Goal: Information Seeking & Learning: Learn about a topic

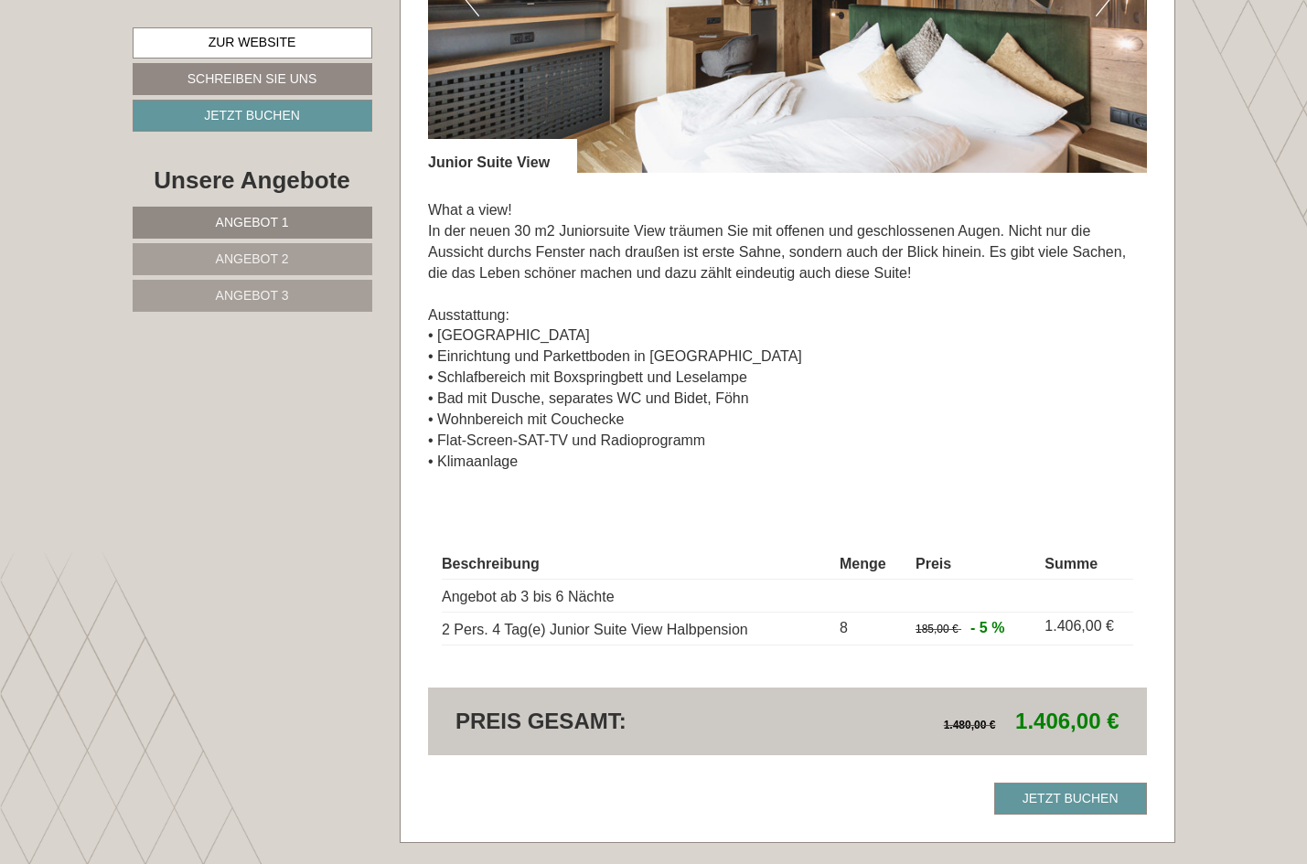
scroll to position [1374, 0]
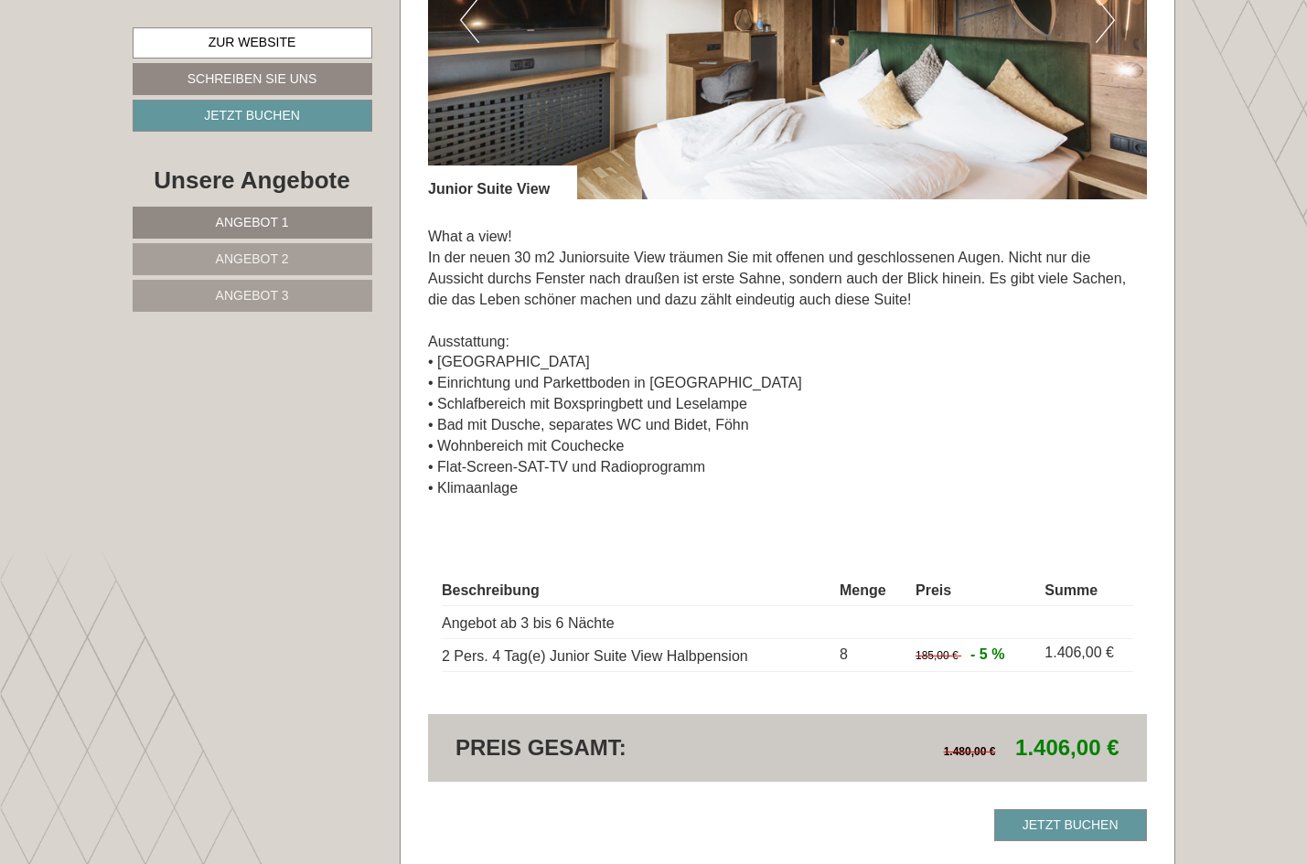
click at [232, 253] on span "Angebot 2" at bounding box center [252, 258] width 73 height 15
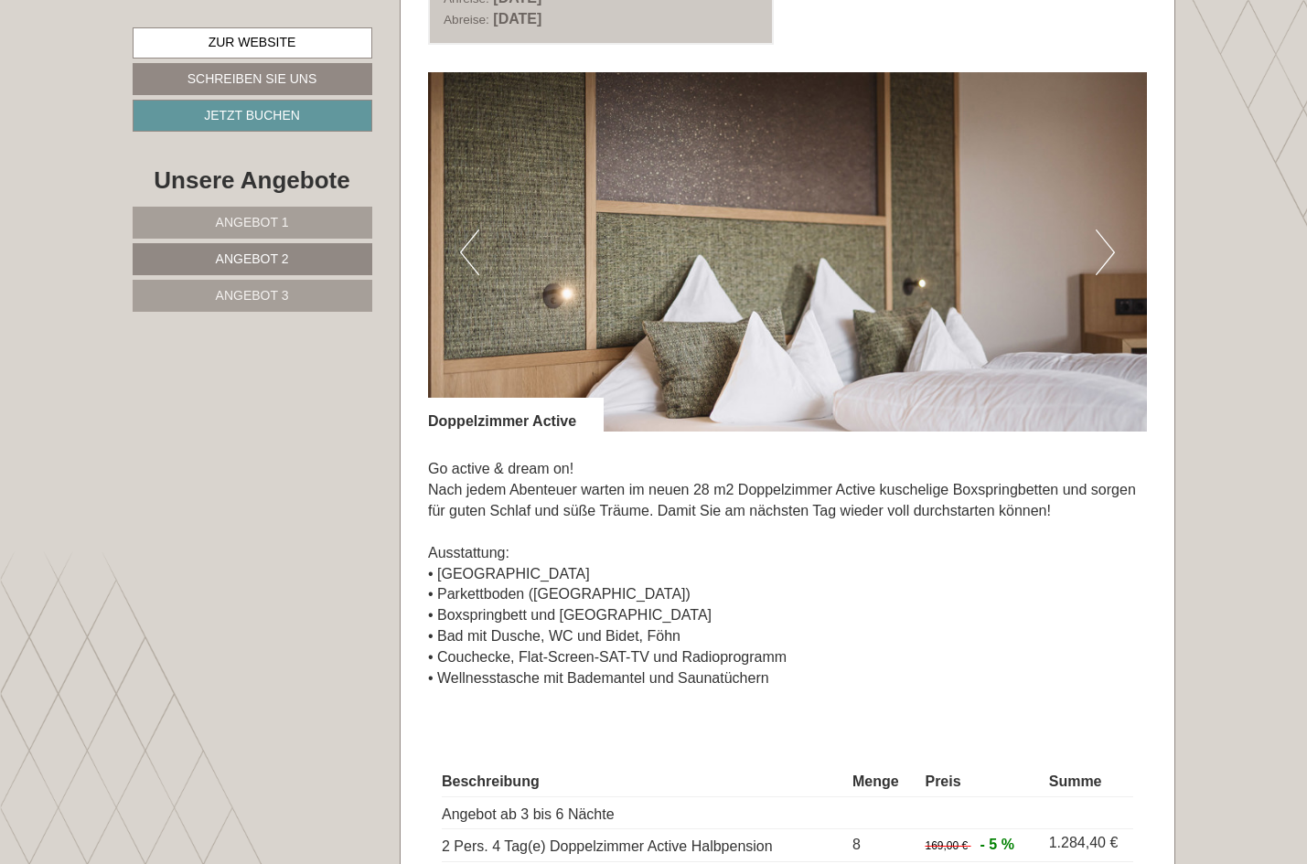
scroll to position [1176, 0]
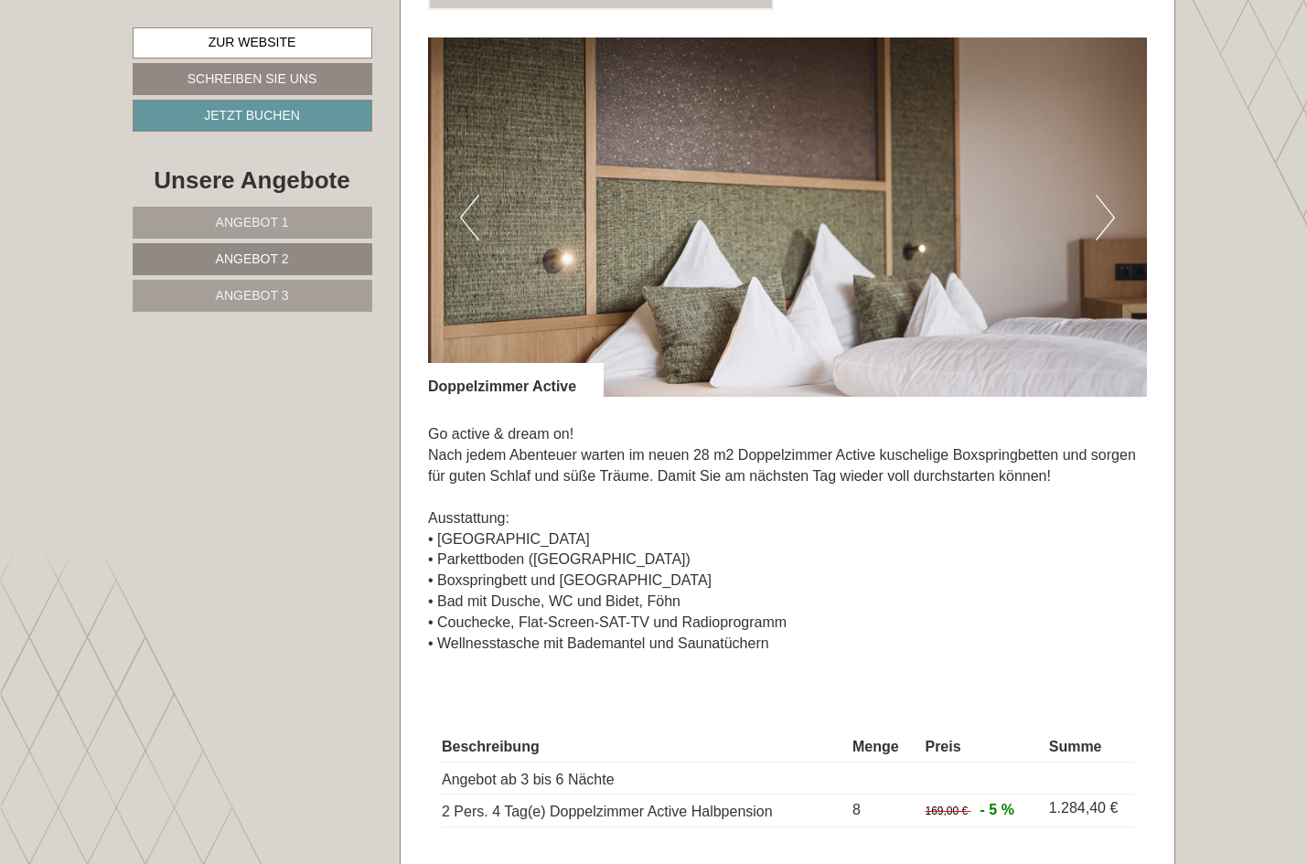
click at [236, 288] on span "Angebot 3" at bounding box center [252, 295] width 73 height 15
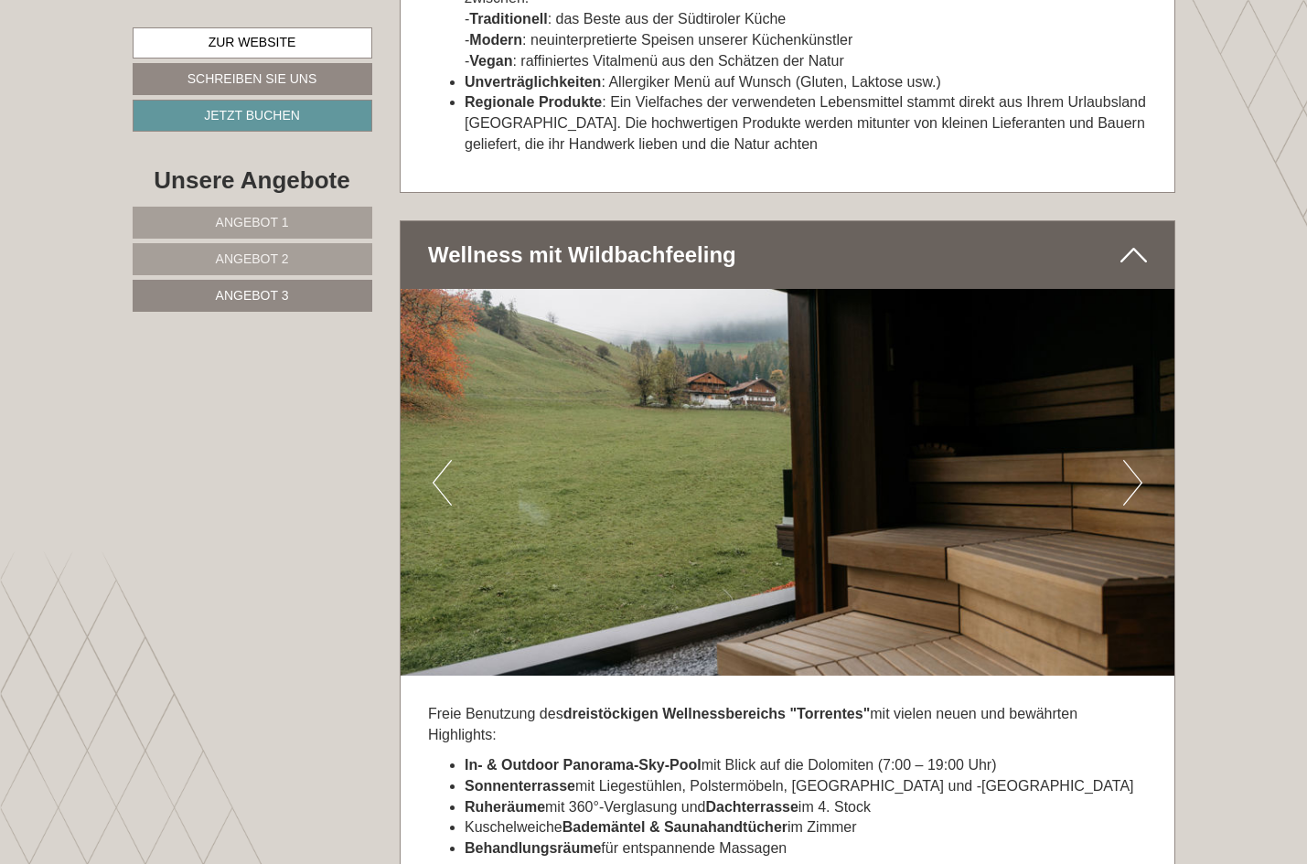
scroll to position [4086, 0]
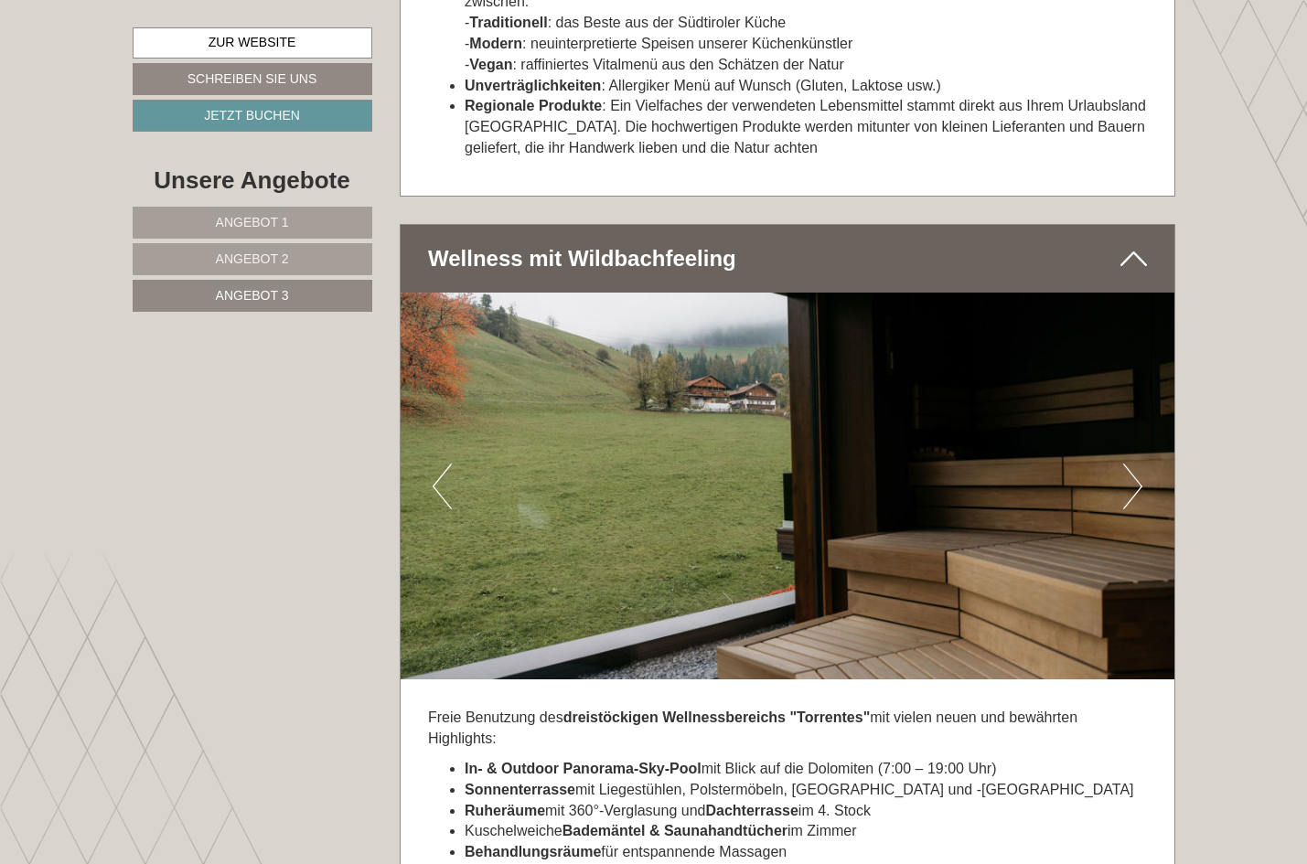
click at [1139, 464] on button "Next" at bounding box center [1132, 487] width 19 height 46
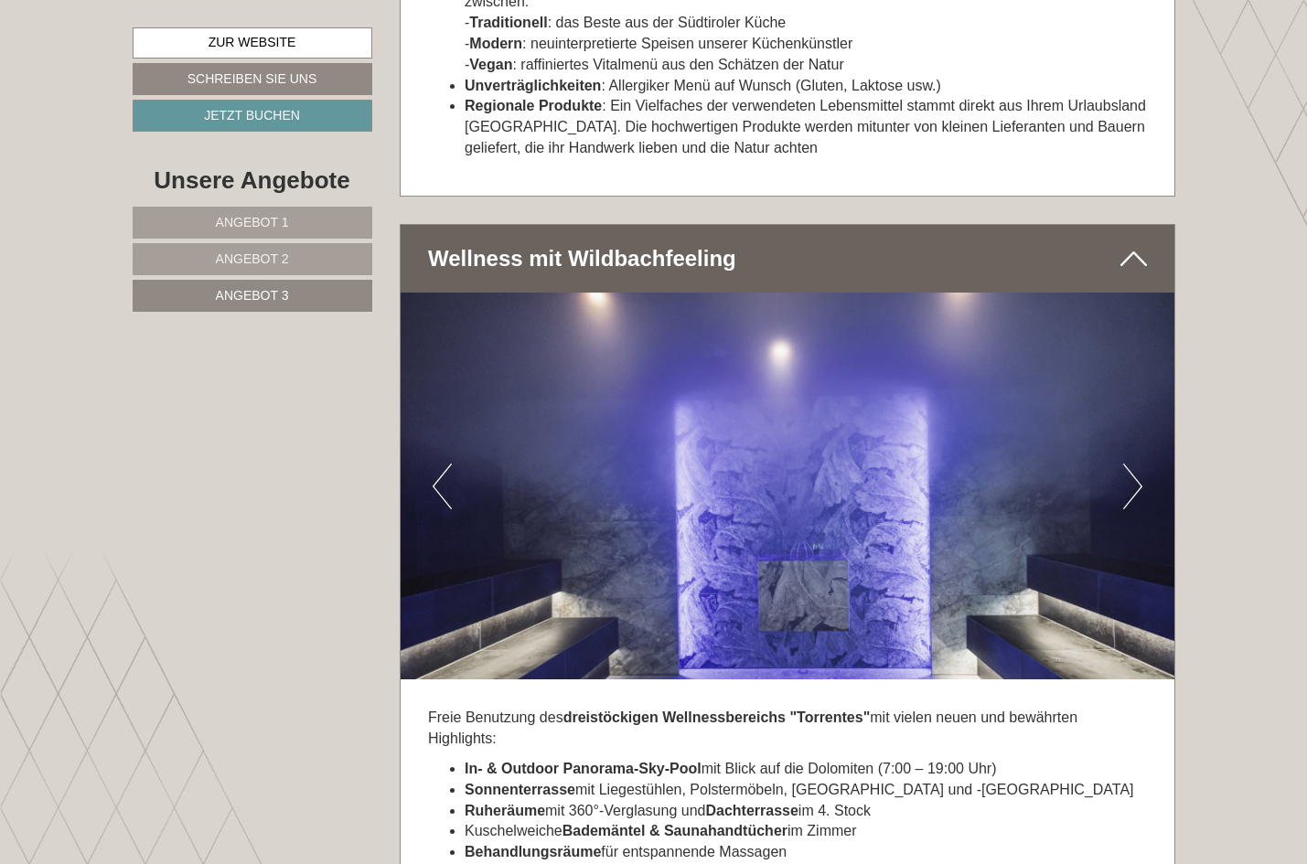
click at [1139, 464] on button "Next" at bounding box center [1132, 487] width 19 height 46
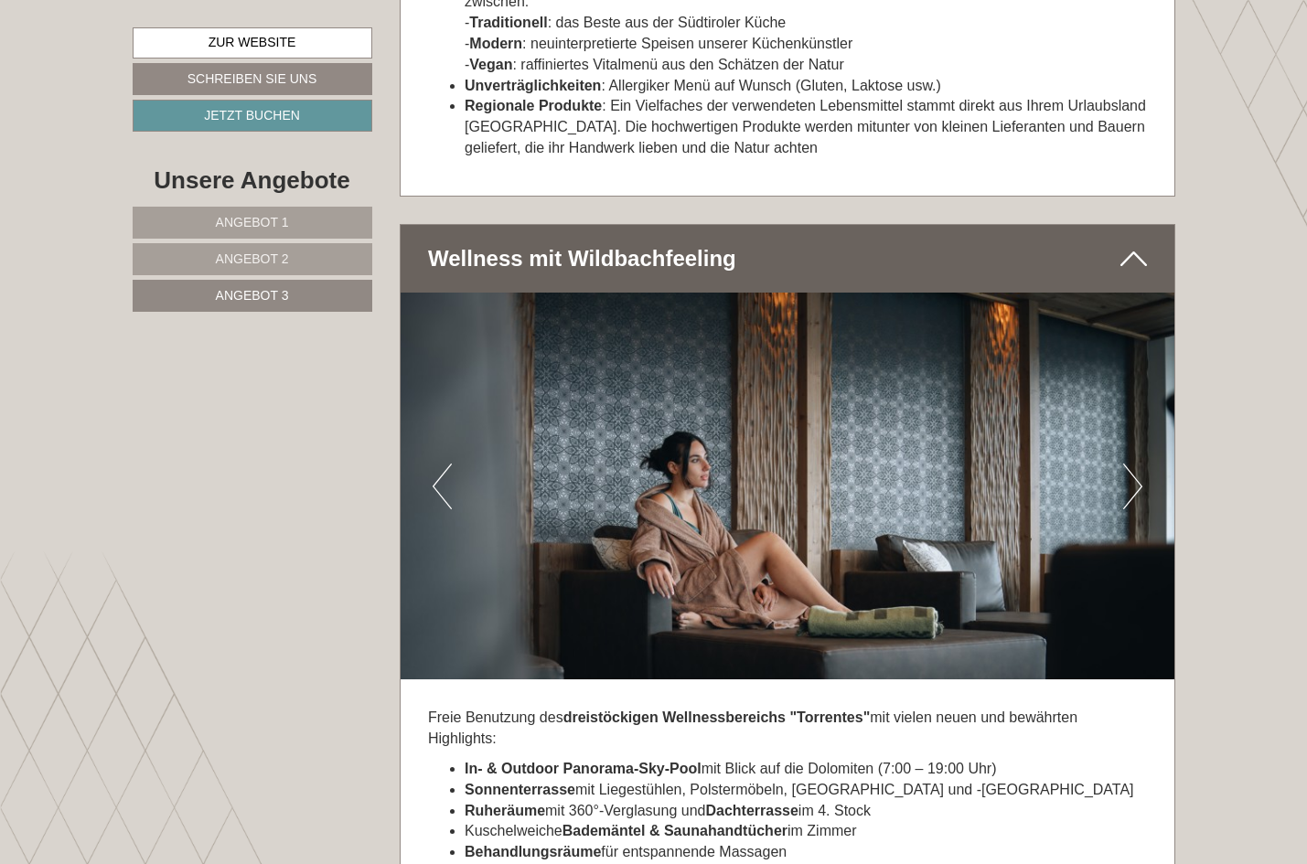
click at [1139, 464] on button "Next" at bounding box center [1132, 487] width 19 height 46
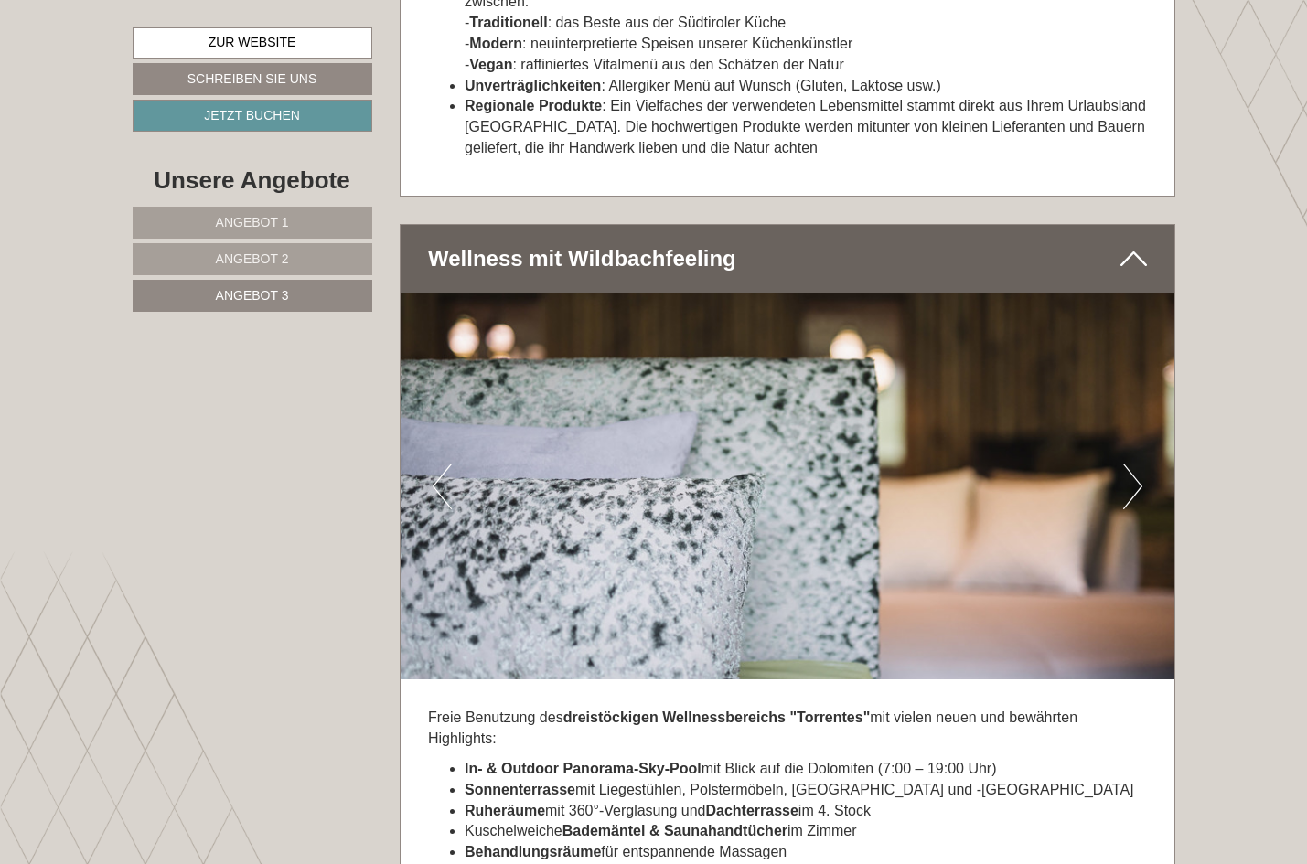
click at [1139, 464] on button "Next" at bounding box center [1132, 487] width 19 height 46
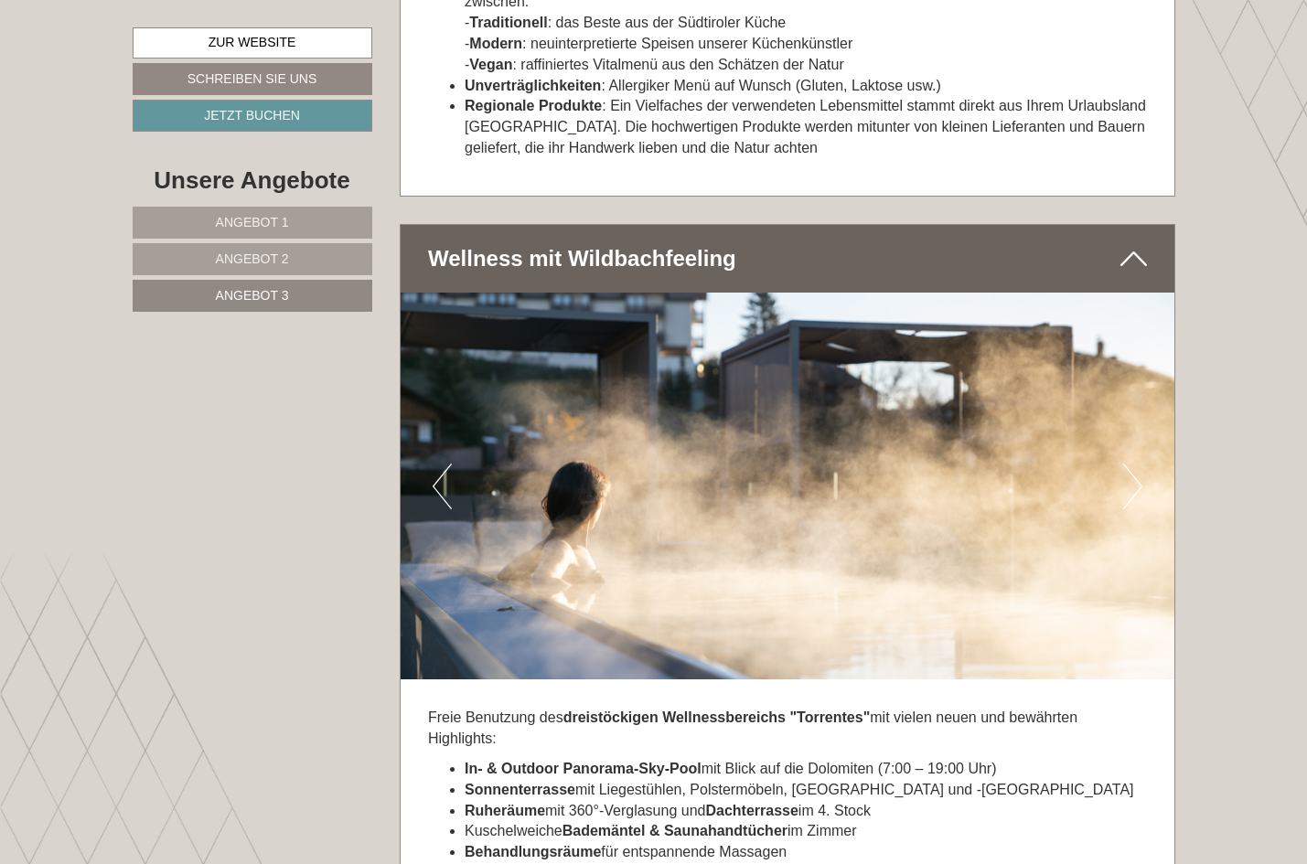
click at [1139, 464] on button "Next" at bounding box center [1132, 487] width 19 height 46
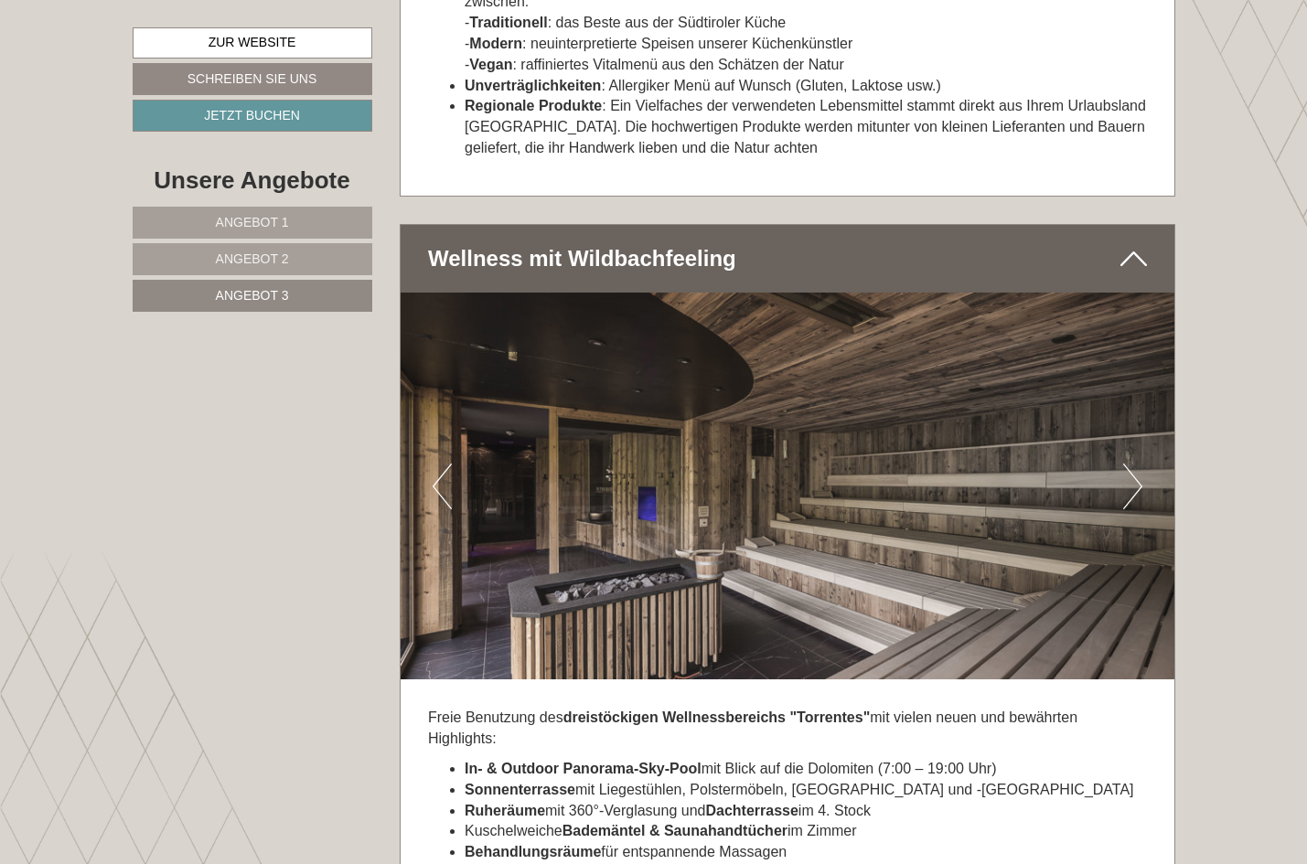
click at [1139, 464] on button "Next" at bounding box center [1132, 487] width 19 height 46
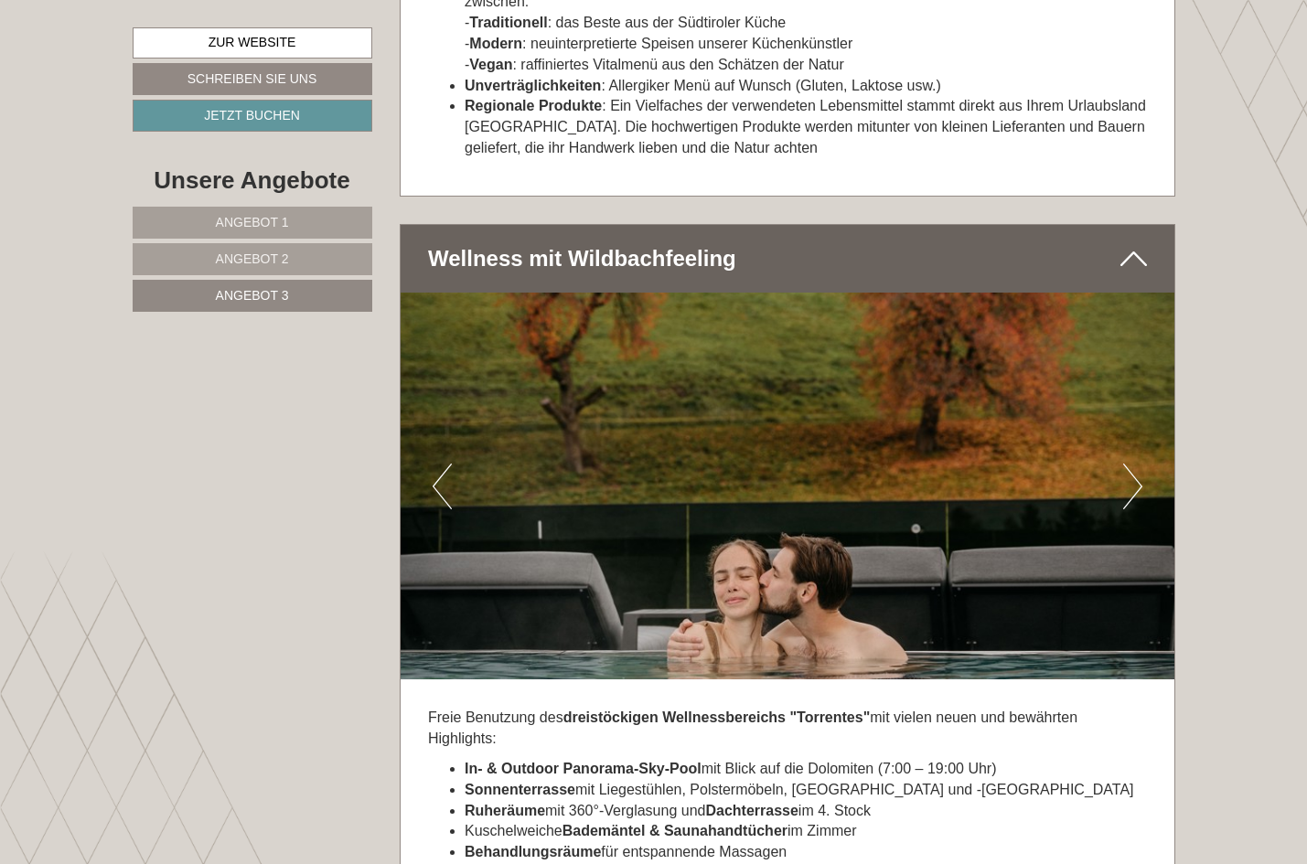
click at [1139, 464] on button "Next" at bounding box center [1132, 487] width 19 height 46
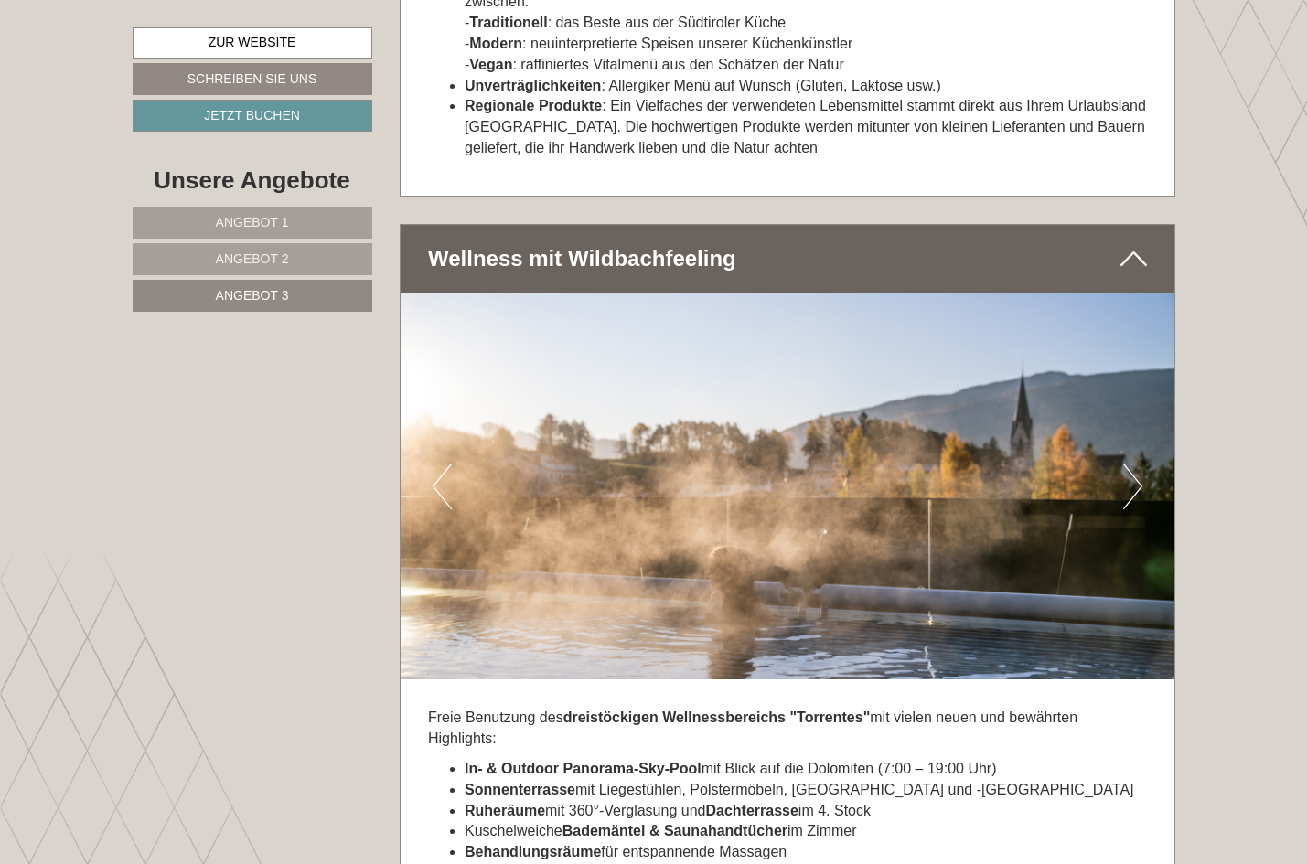
click at [1139, 464] on button "Next" at bounding box center [1132, 487] width 19 height 46
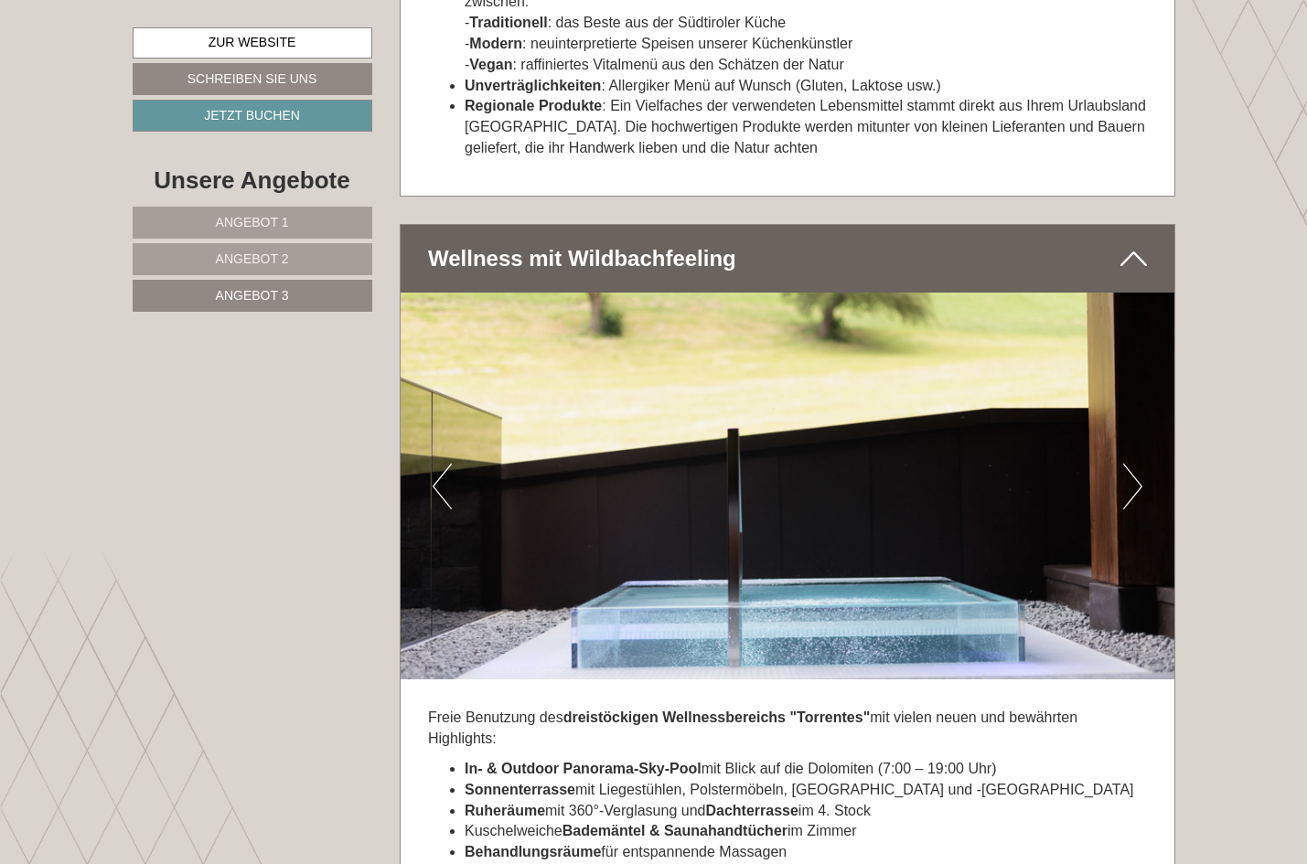
click at [1139, 464] on button "Next" at bounding box center [1132, 487] width 19 height 46
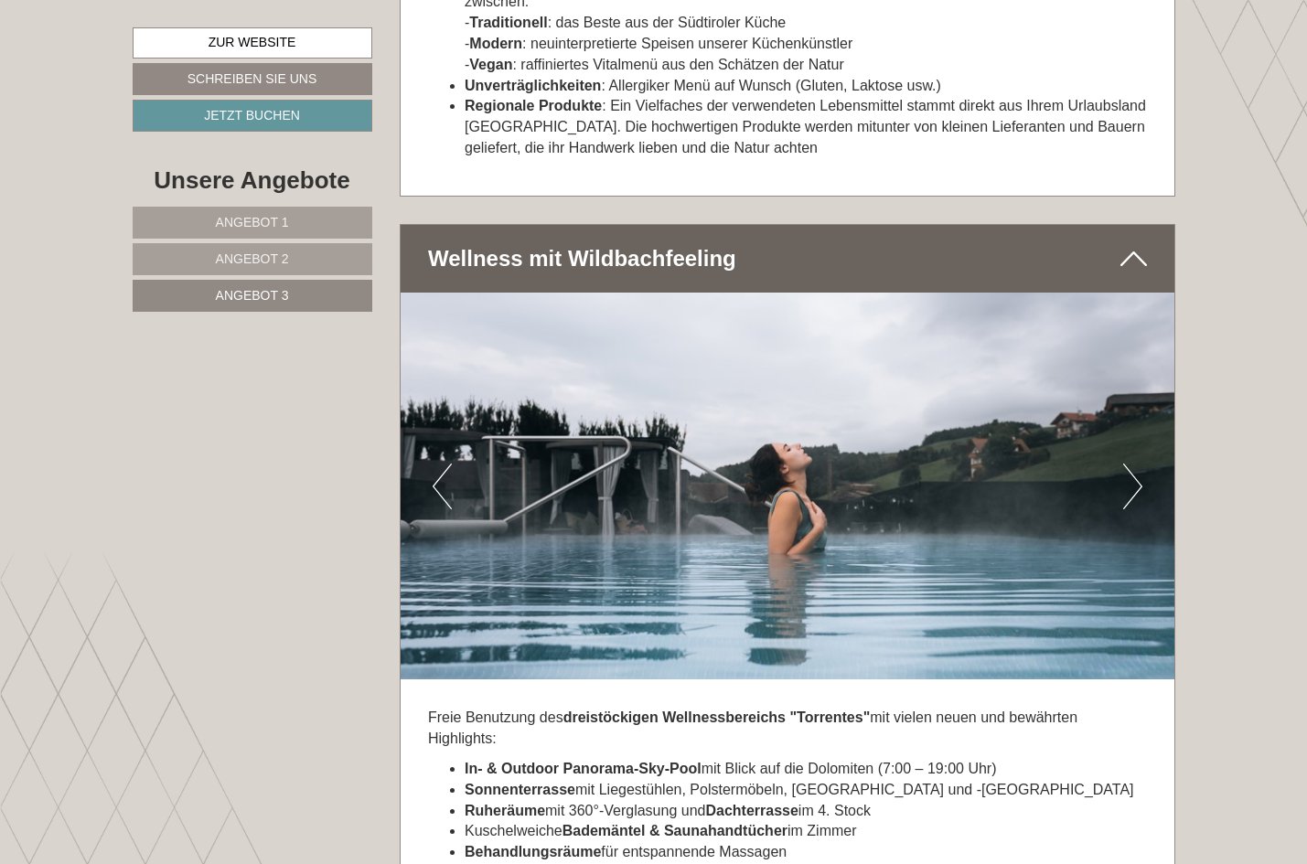
click at [1139, 464] on button "Next" at bounding box center [1132, 487] width 19 height 46
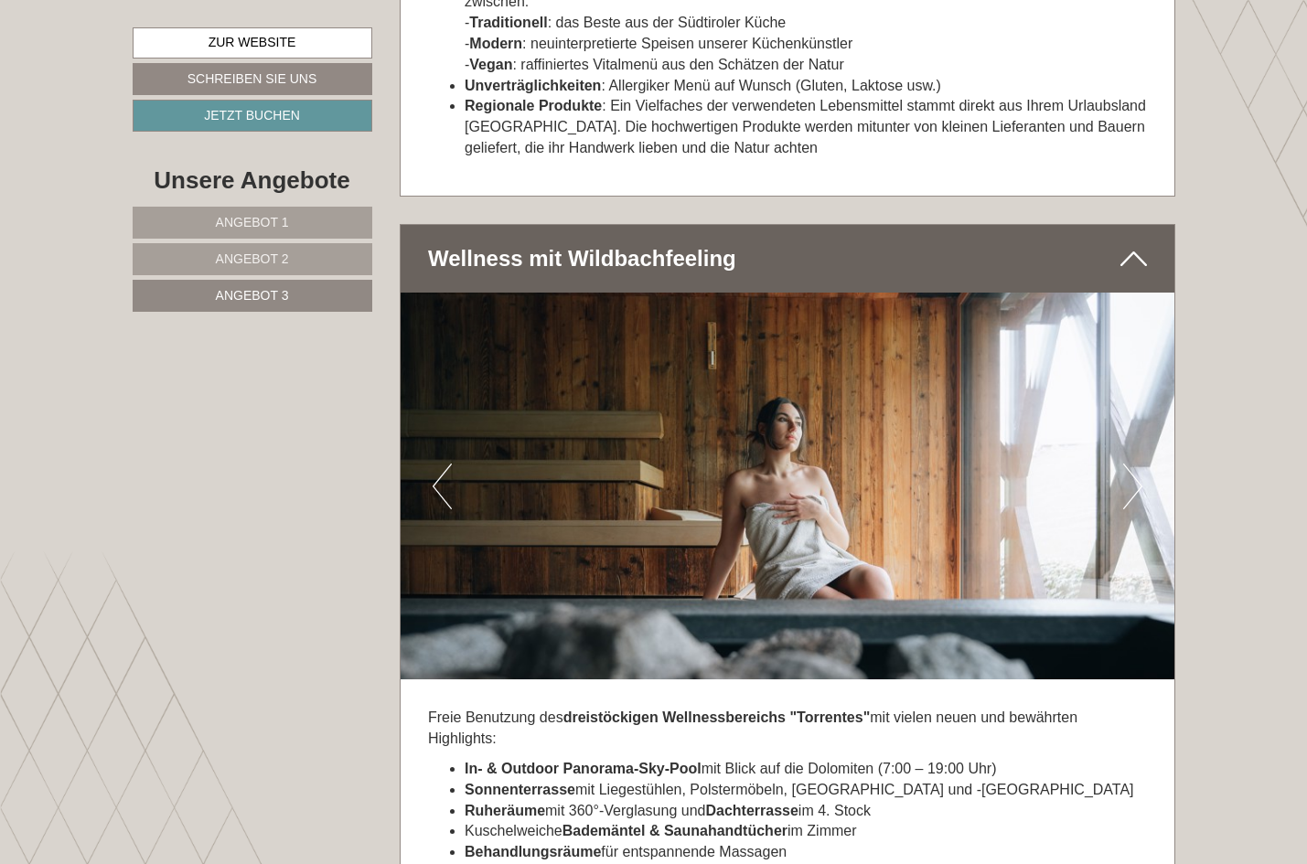
click at [1139, 464] on button "Next" at bounding box center [1132, 487] width 19 height 46
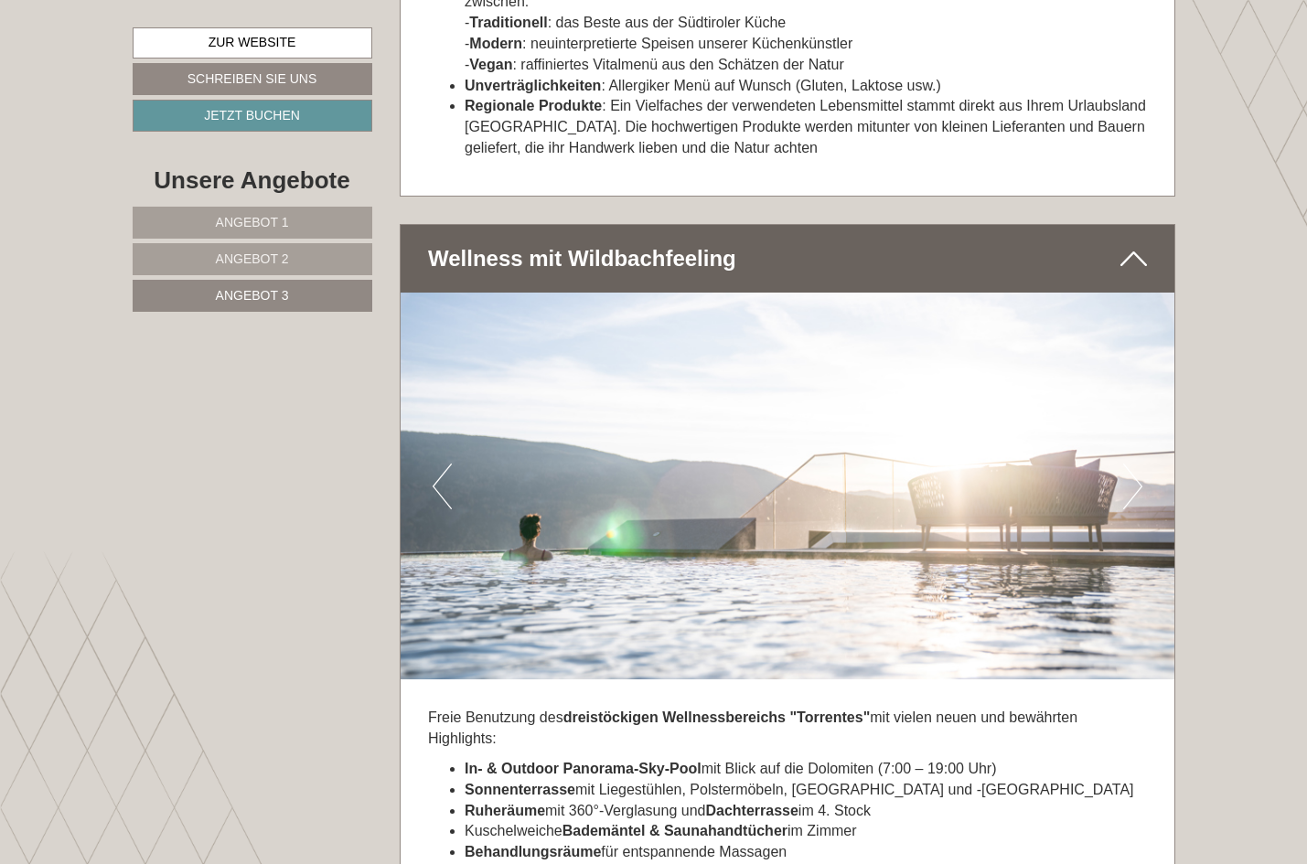
click at [1139, 464] on button "Next" at bounding box center [1132, 487] width 19 height 46
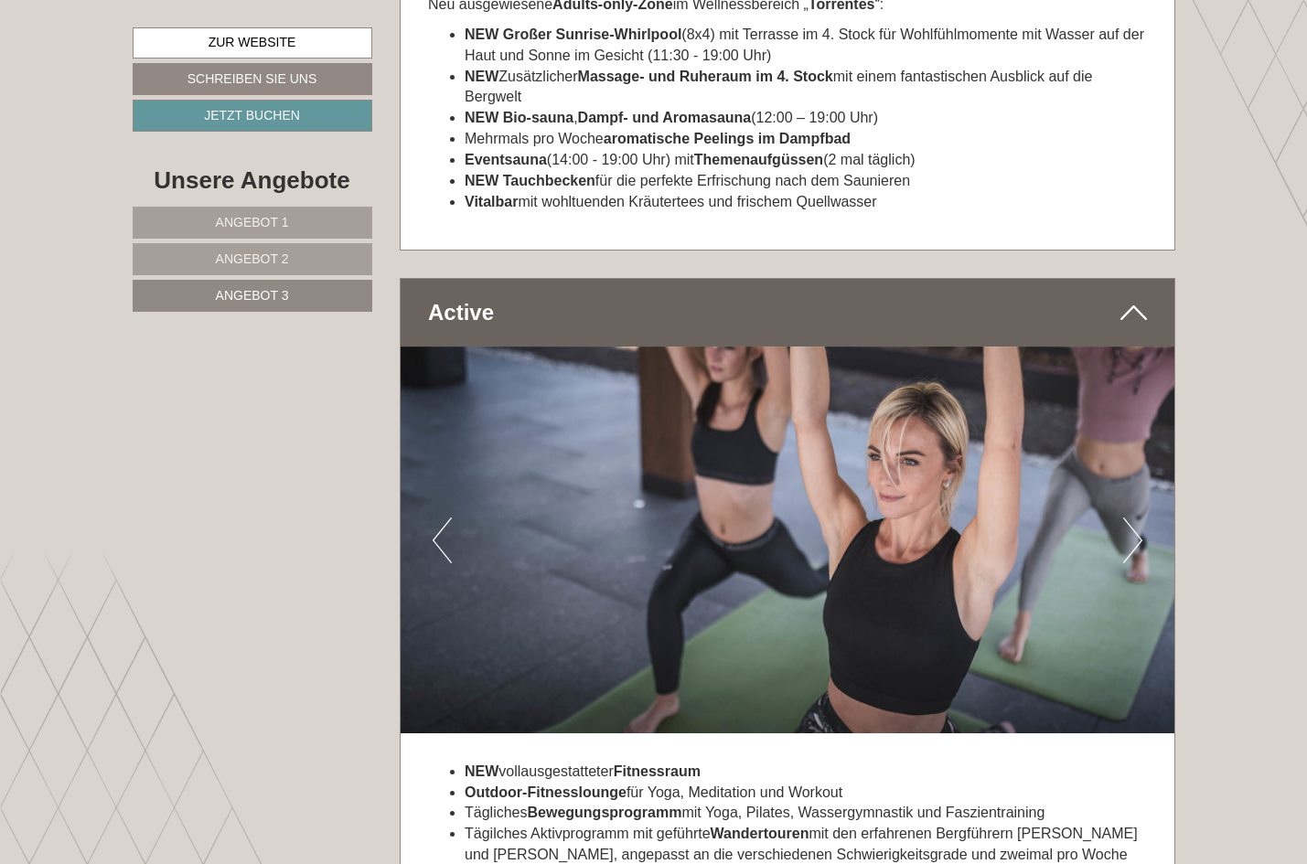
scroll to position [4990, 0]
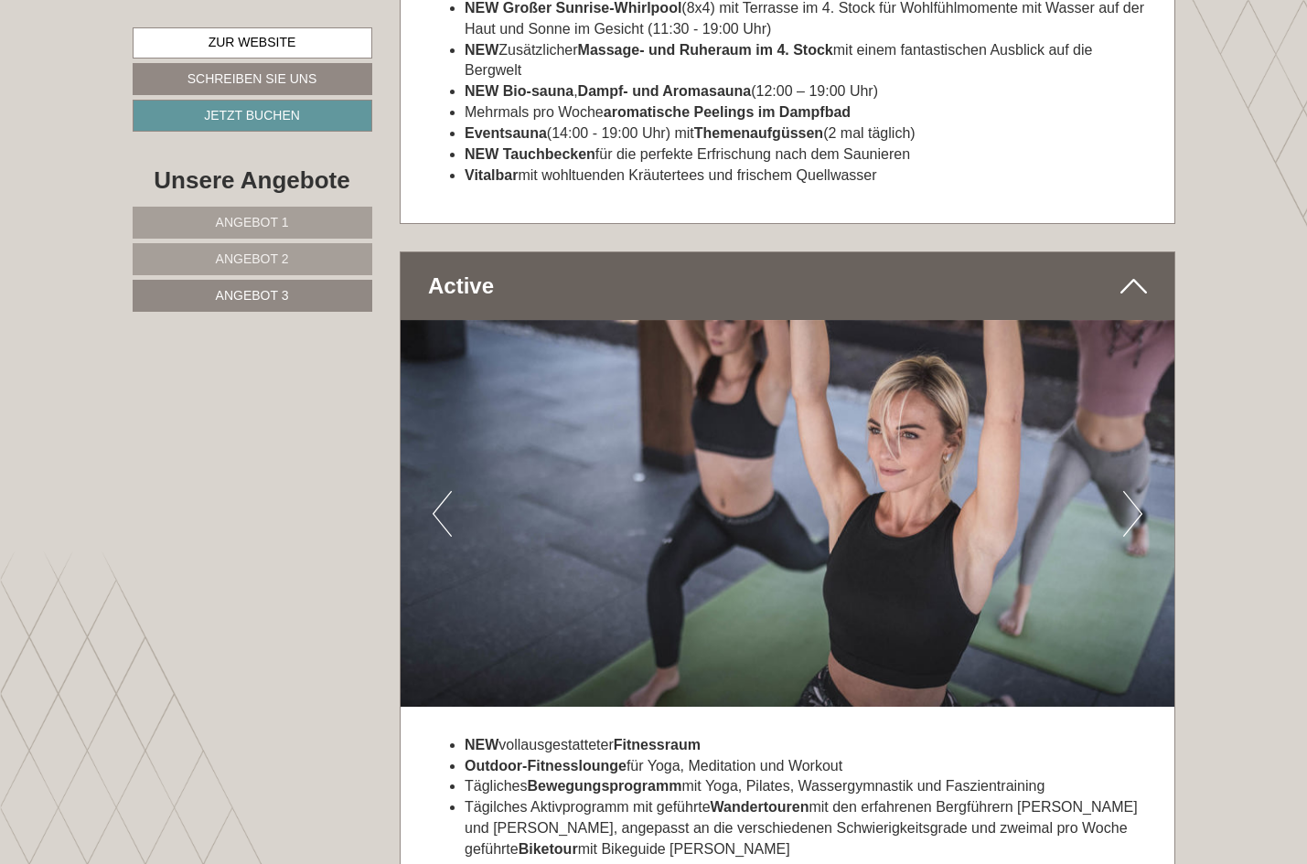
click at [1139, 491] on button "Next" at bounding box center [1132, 514] width 19 height 46
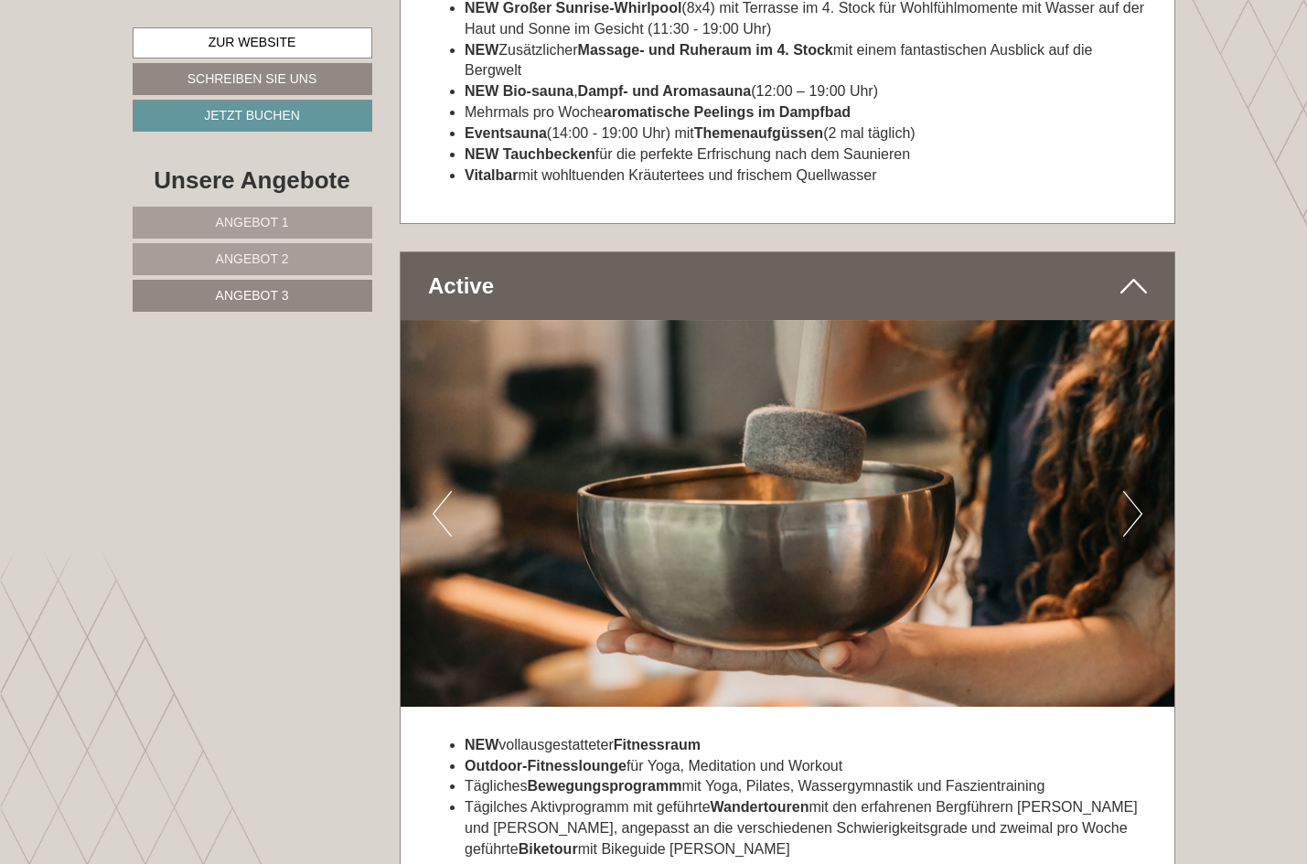
click at [1139, 491] on button "Next" at bounding box center [1132, 514] width 19 height 46
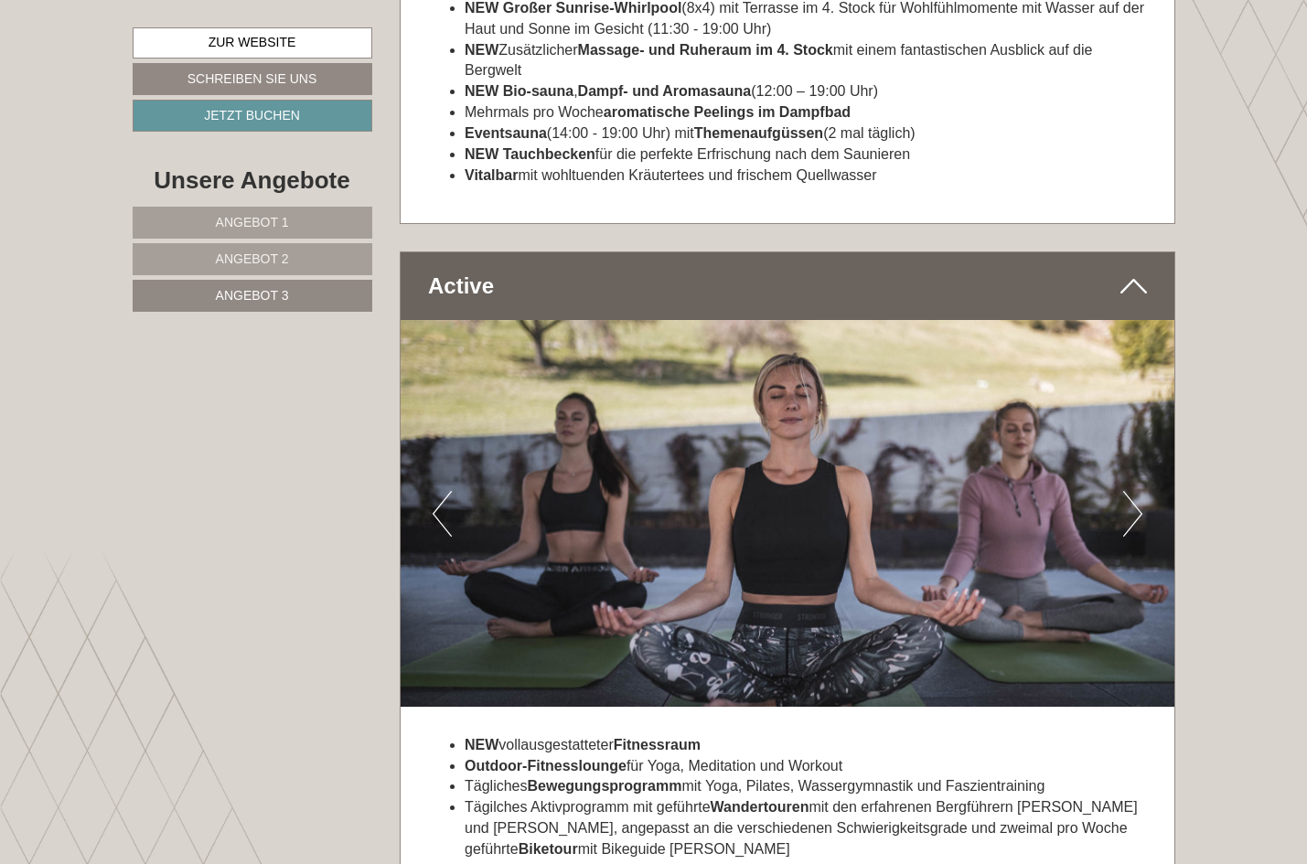
click at [1139, 491] on button "Next" at bounding box center [1132, 514] width 19 height 46
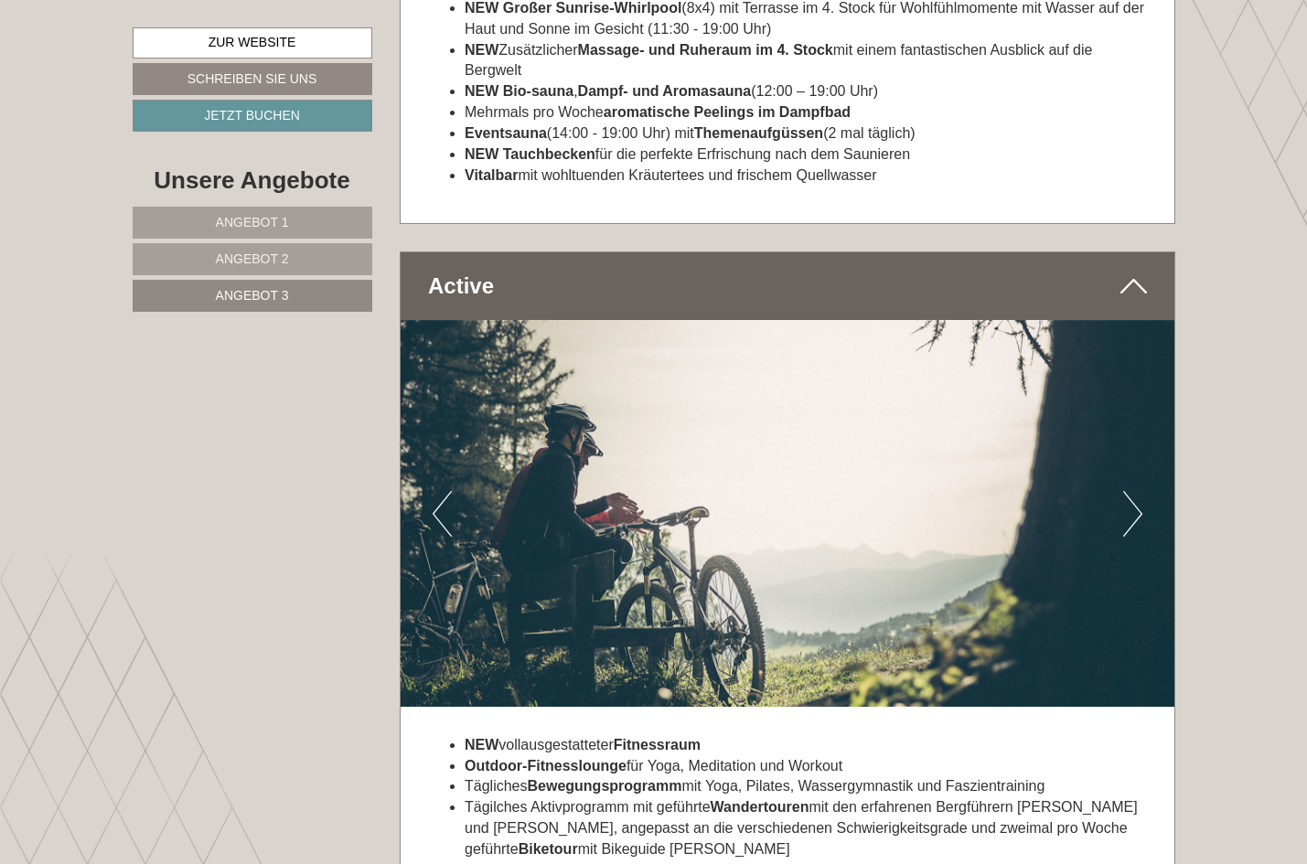
click at [1139, 491] on button "Next" at bounding box center [1132, 514] width 19 height 46
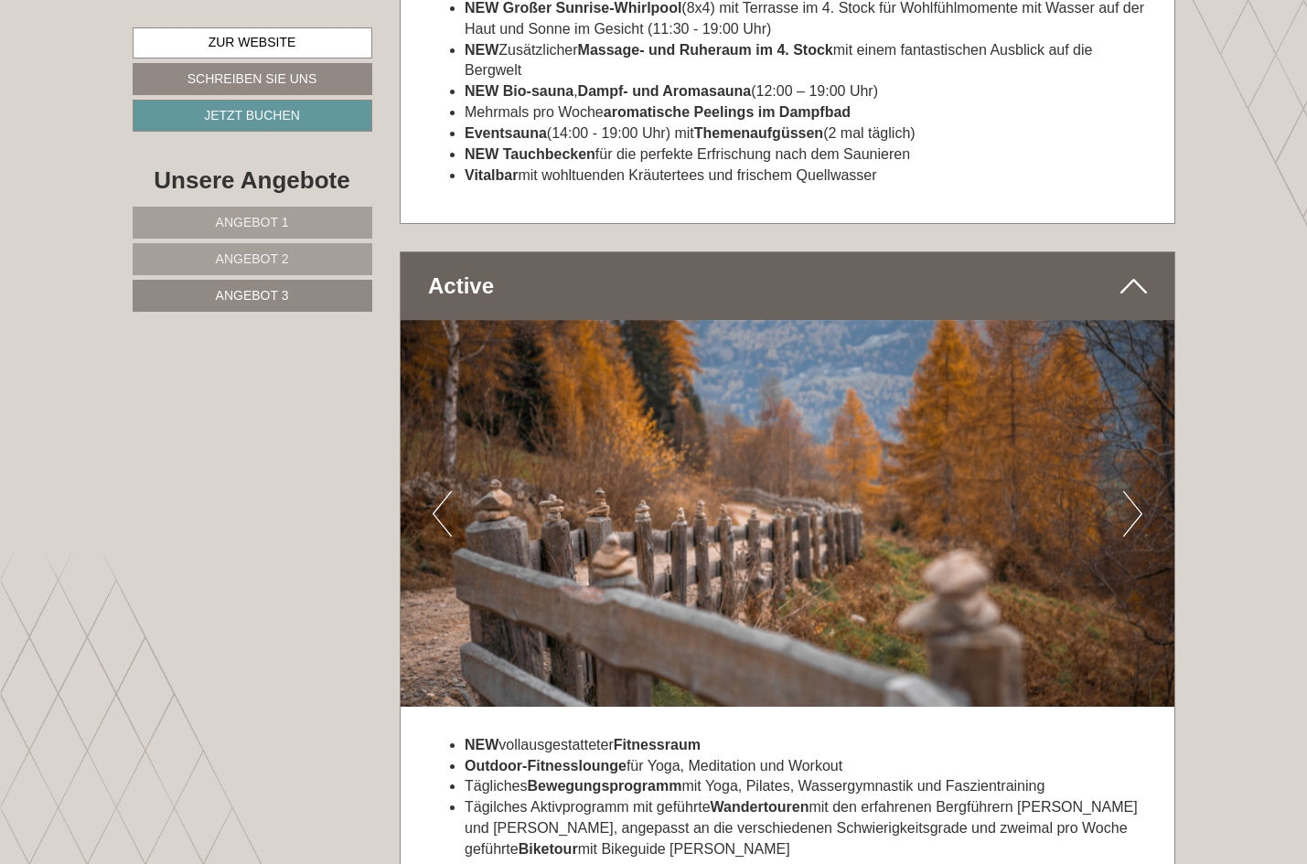
click at [1139, 491] on button "Next" at bounding box center [1132, 514] width 19 height 46
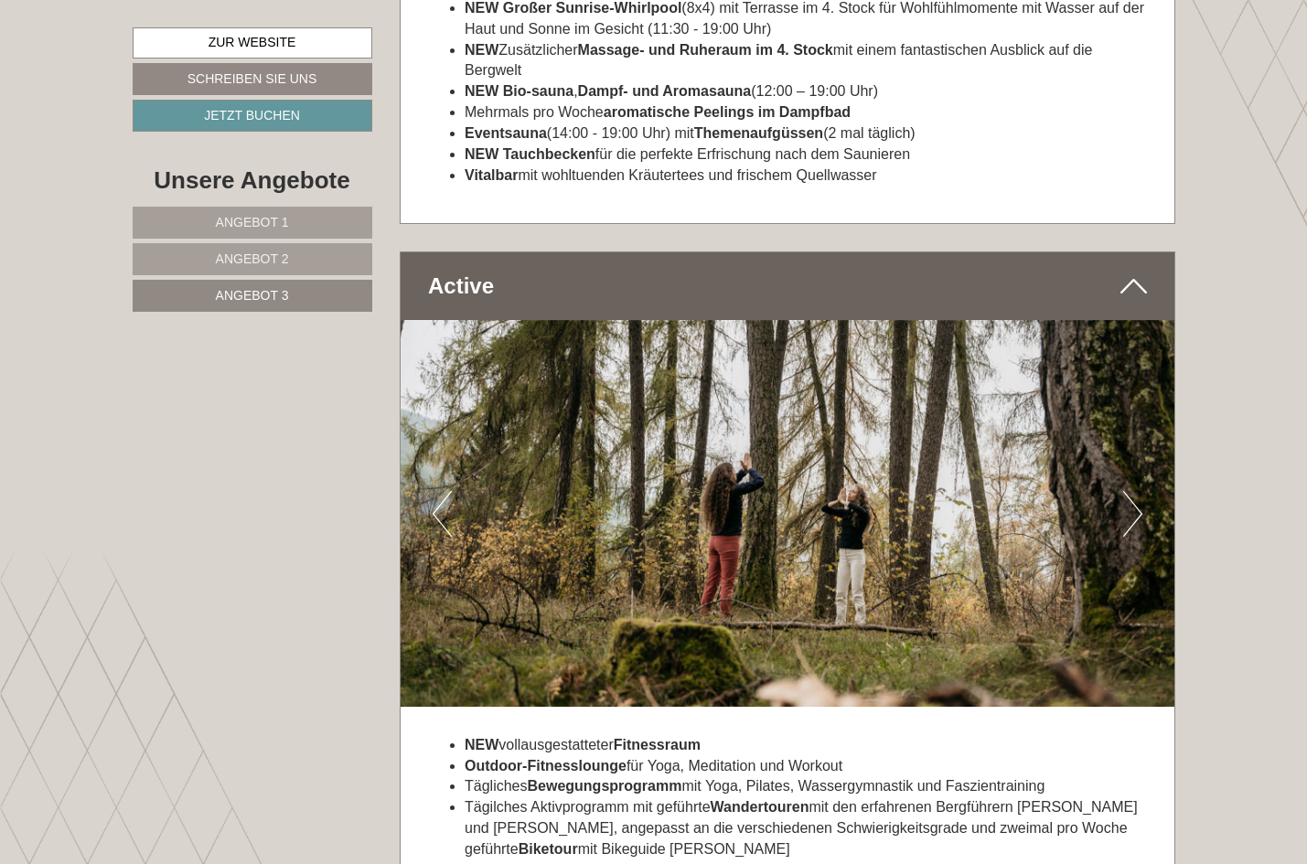
click at [1139, 491] on button "Next" at bounding box center [1132, 514] width 19 height 46
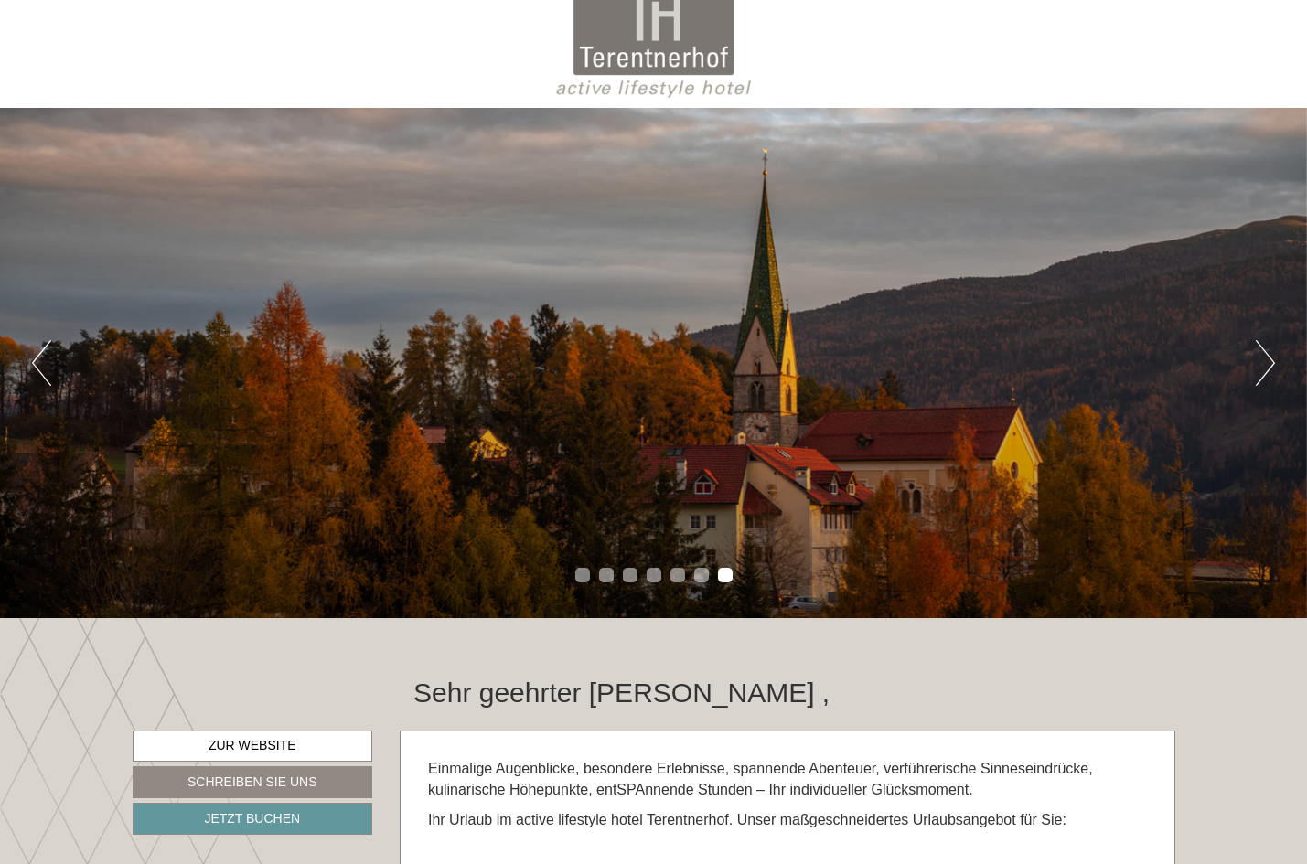
scroll to position [0, 0]
